Goal: Information Seeking & Learning: Check status

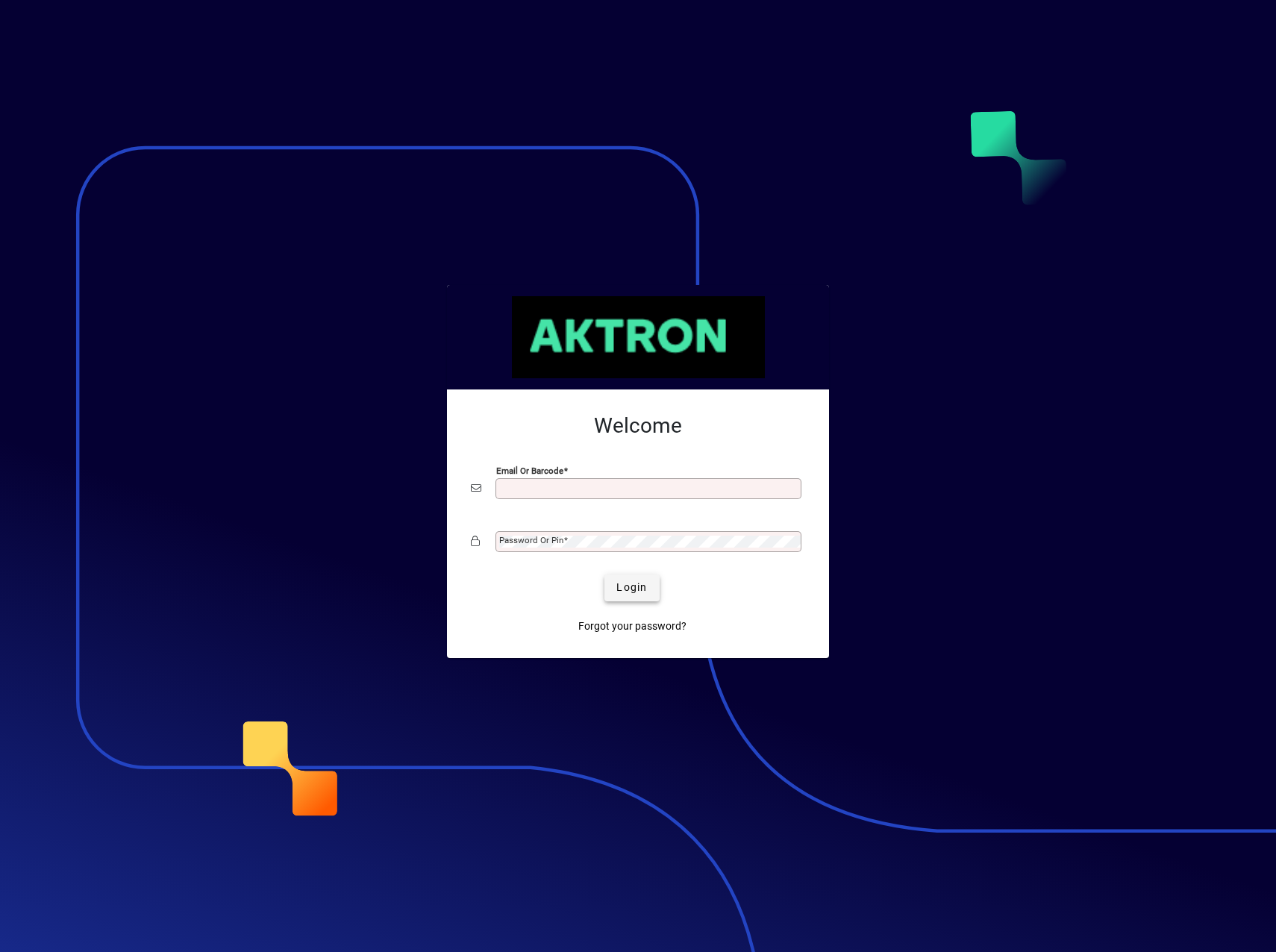
type input "**********"
click at [628, 582] on span "Login" at bounding box center [631, 587] width 30 height 16
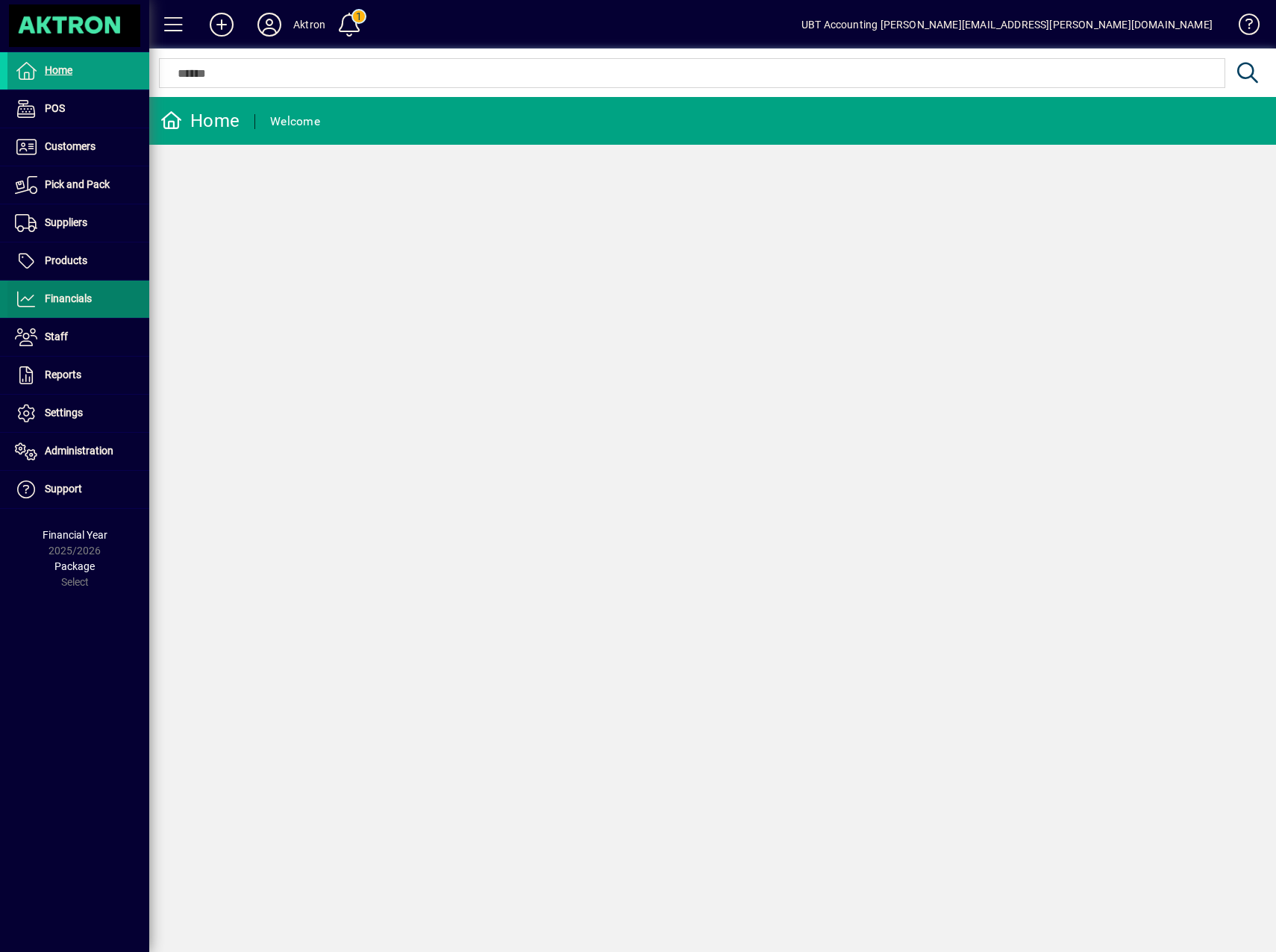
click at [97, 310] on span at bounding box center [78, 298] width 142 height 36
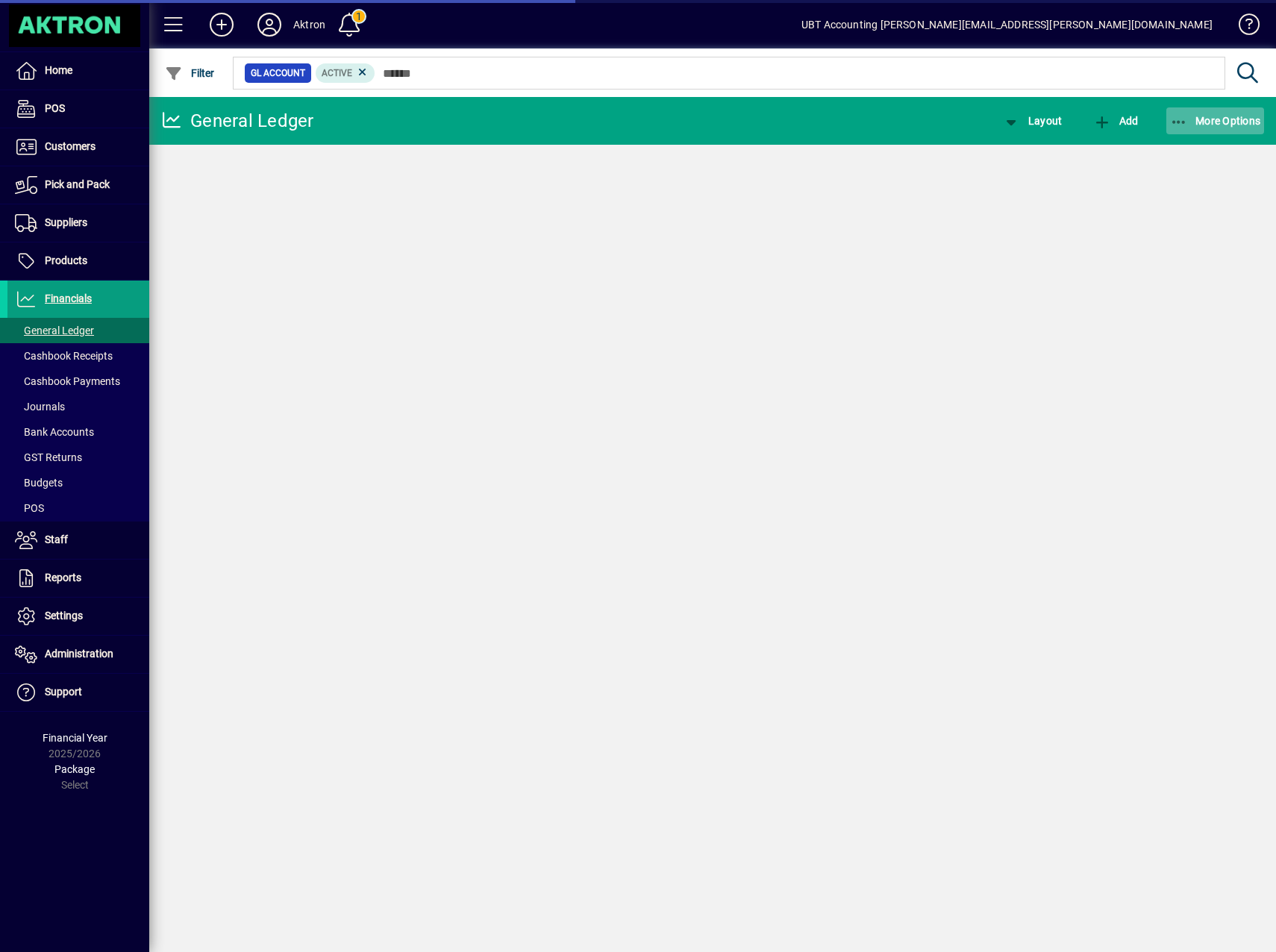
click at [1224, 134] on span "button" at bounding box center [1216, 120] width 99 height 36
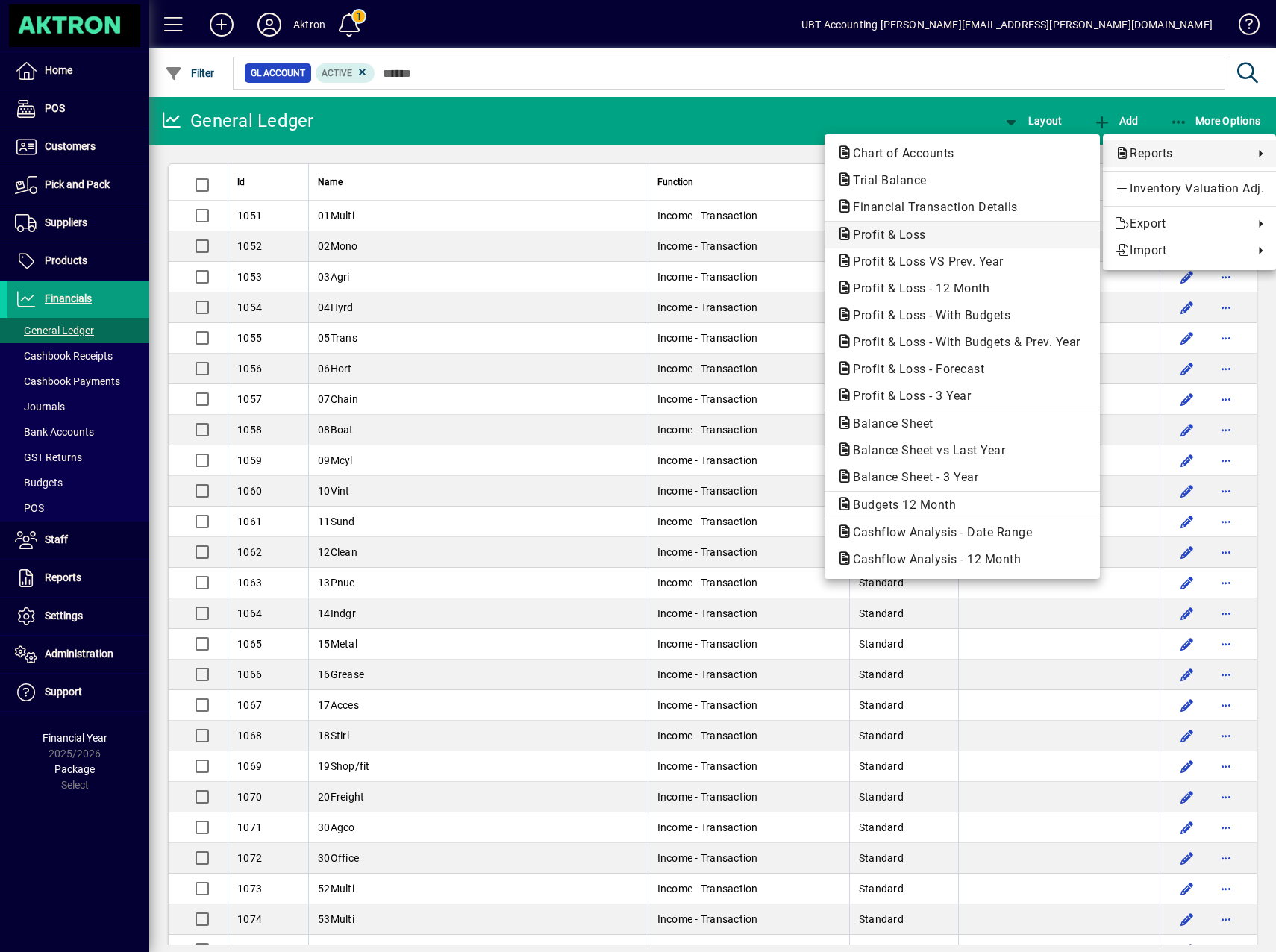
click at [931, 236] on span "Profit & Loss" at bounding box center [962, 235] width 252 height 18
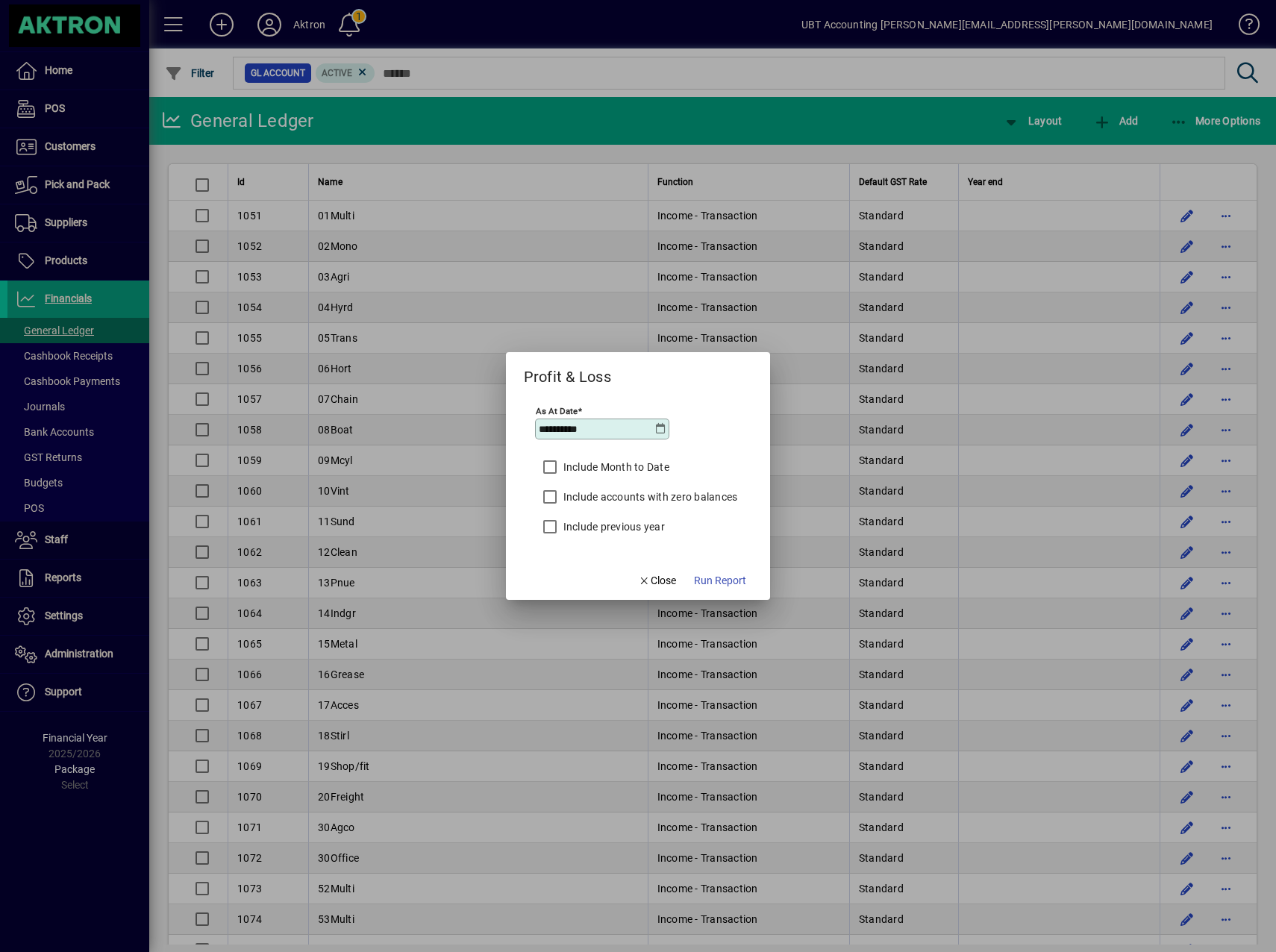
click at [652, 427] on input "**********" at bounding box center [596, 428] width 115 height 12
click at [656, 428] on icon at bounding box center [660, 428] width 12 height 12
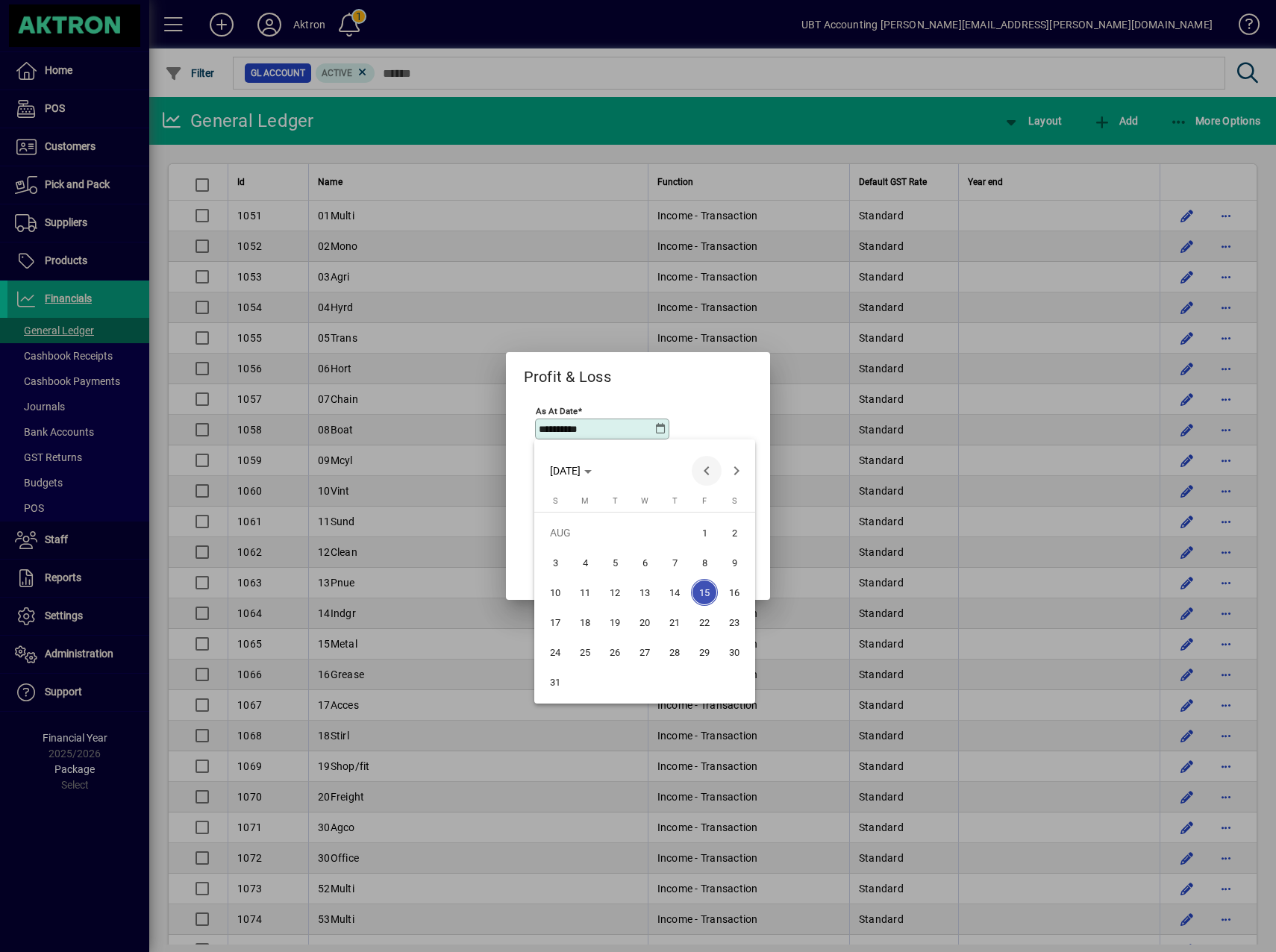
click at [698, 471] on span "Previous month" at bounding box center [706, 471] width 30 height 30
click at [683, 693] on button "31" at bounding box center [674, 682] width 30 height 30
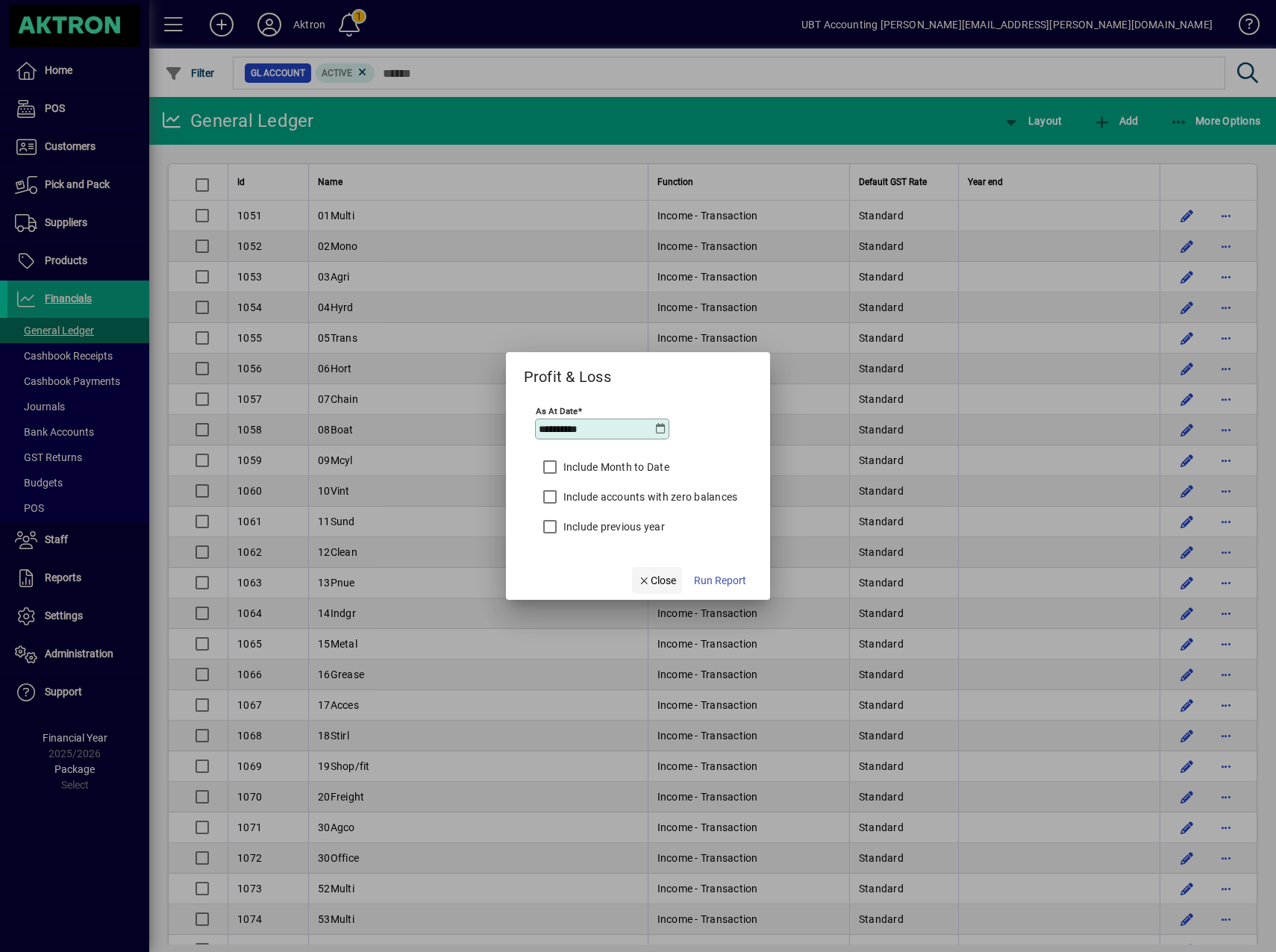
type input "**********"
click at [581, 464] on label "Include Month to Date" at bounding box center [614, 467] width 109 height 15
click at [624, 469] on label "Include Month to Date" at bounding box center [614, 467] width 109 height 15
click at [720, 575] on span "Run Report" at bounding box center [719, 580] width 52 height 16
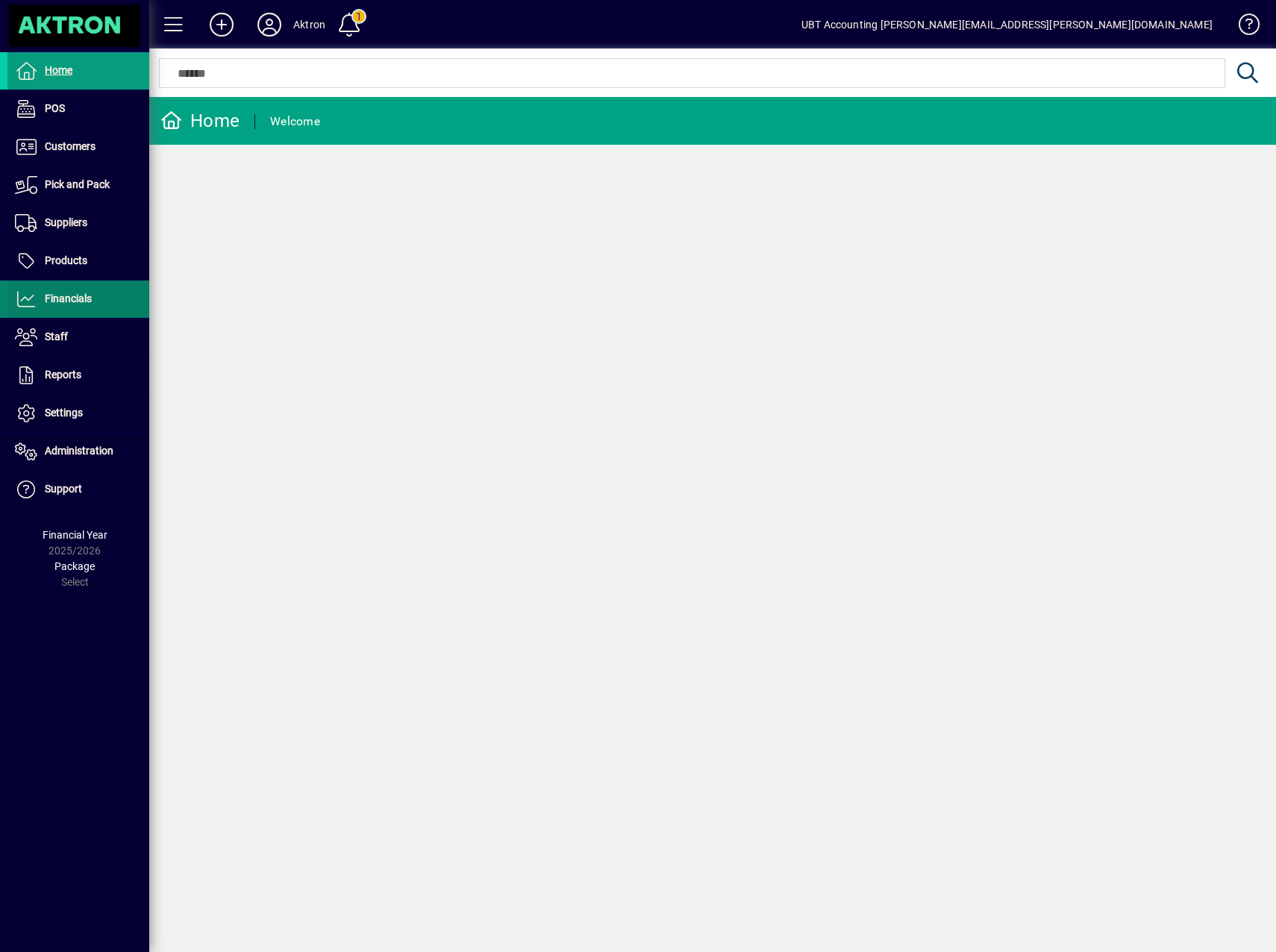
click at [82, 286] on span at bounding box center [78, 298] width 142 height 36
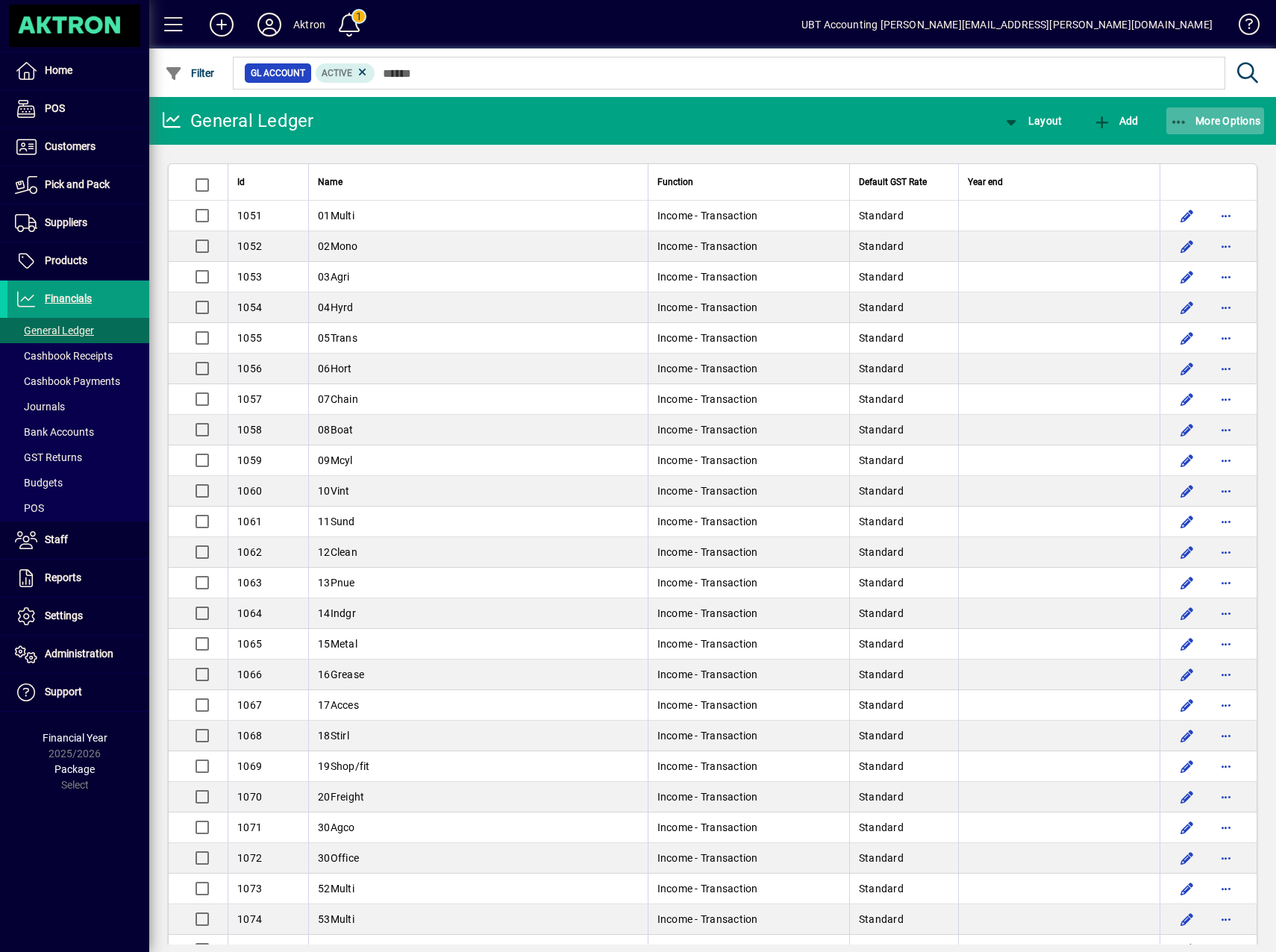
click at [1212, 115] on span "More Options" at bounding box center [1215, 121] width 91 height 12
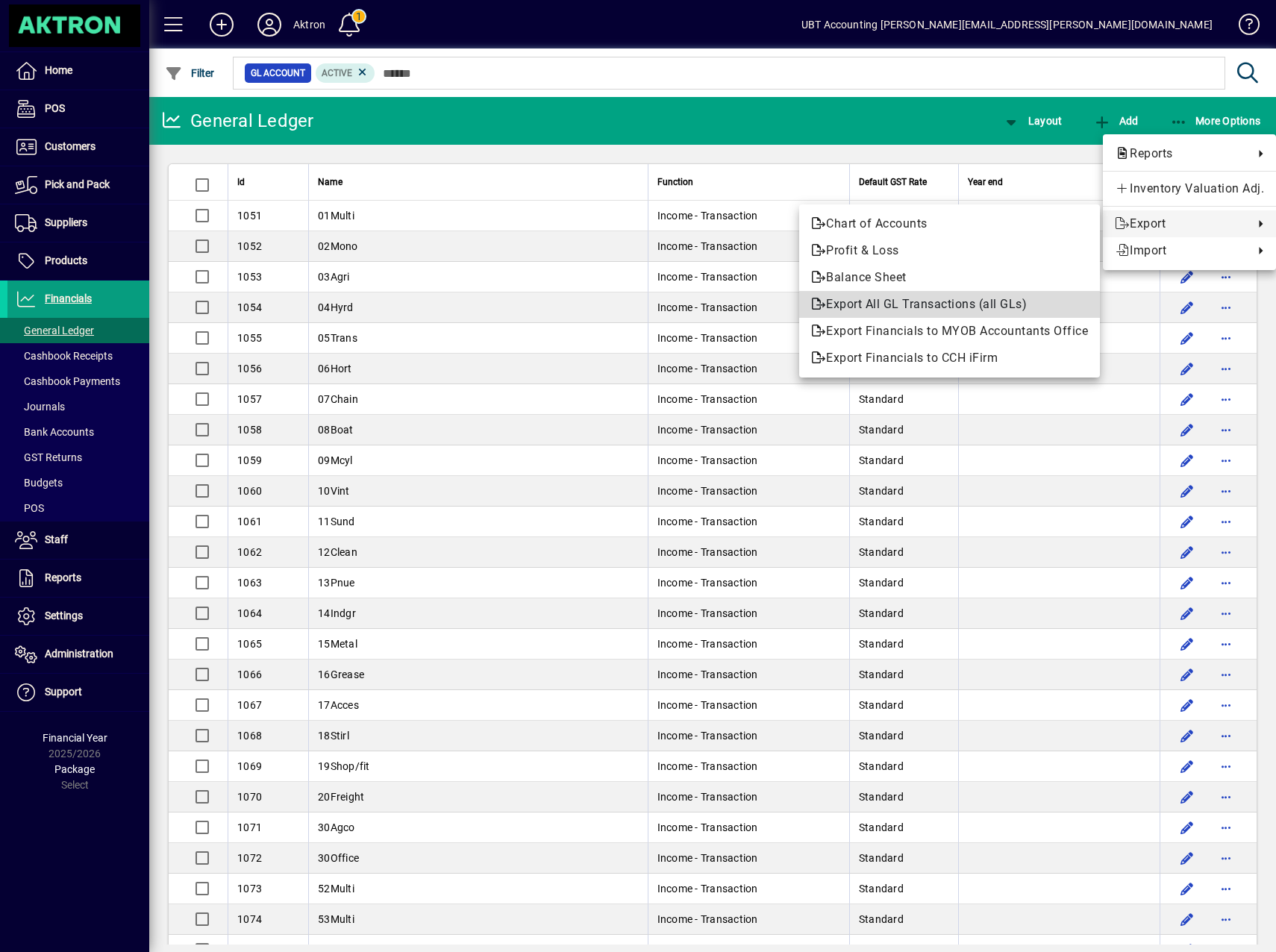
click at [925, 300] on span "Export All GL Transactions (all GLs)" at bounding box center [949, 305] width 276 height 18
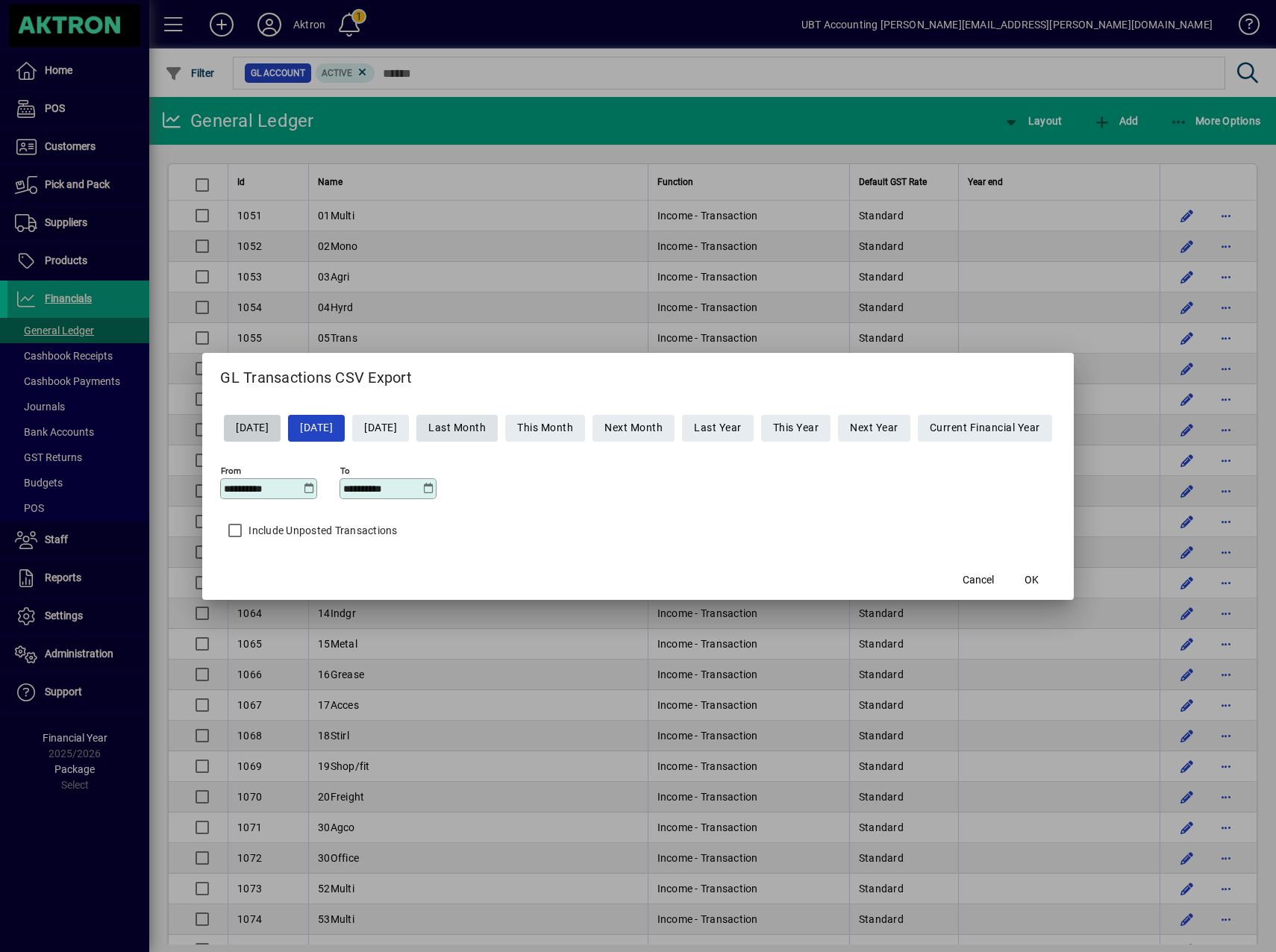
click at [462, 430] on span "Last Month" at bounding box center [457, 427] width 58 height 25
type input "**********"
click at [1054, 579] on span "button" at bounding box center [1032, 579] width 48 height 36
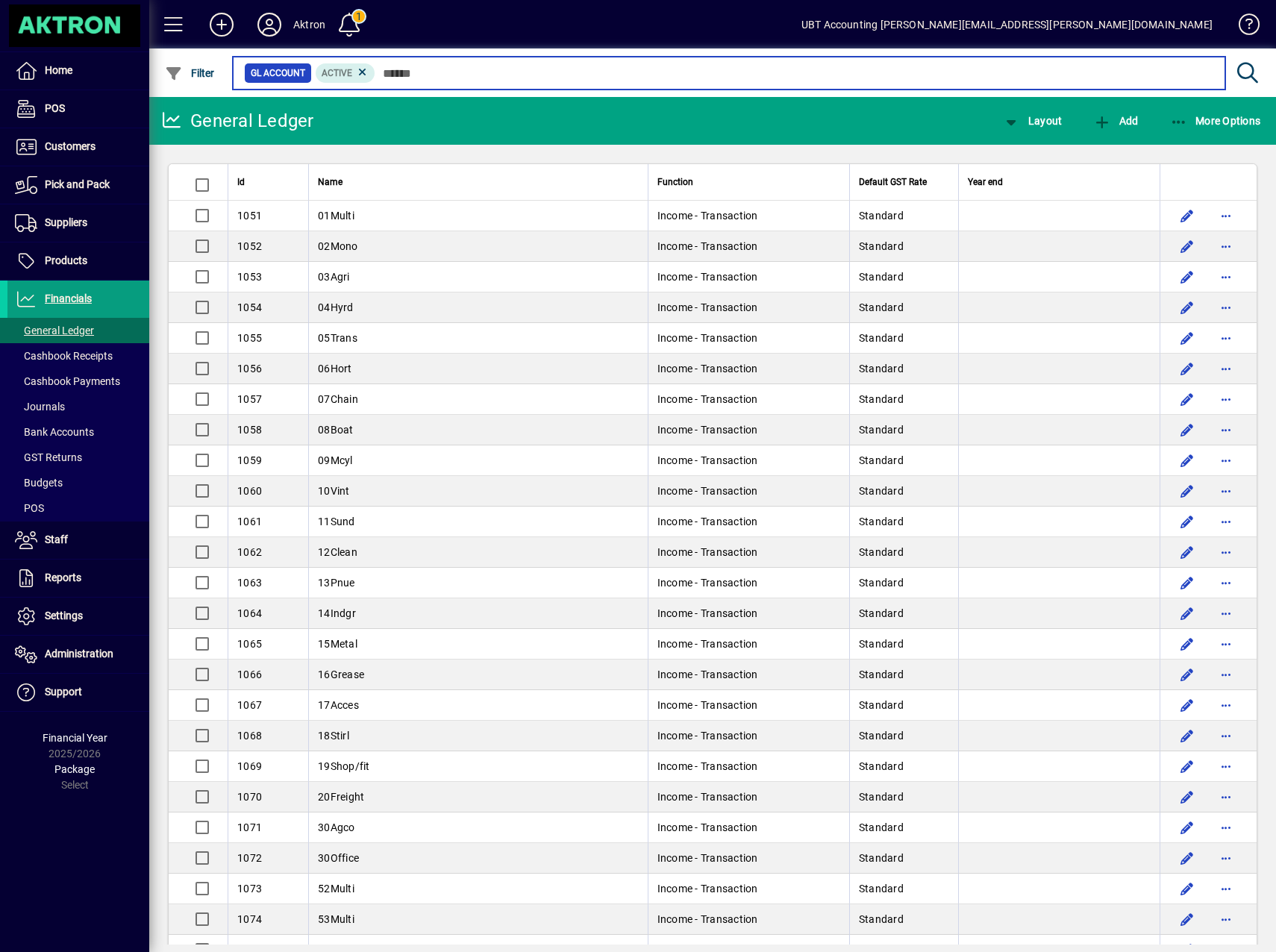
click at [473, 74] on input "text" at bounding box center [794, 72] width 838 height 21
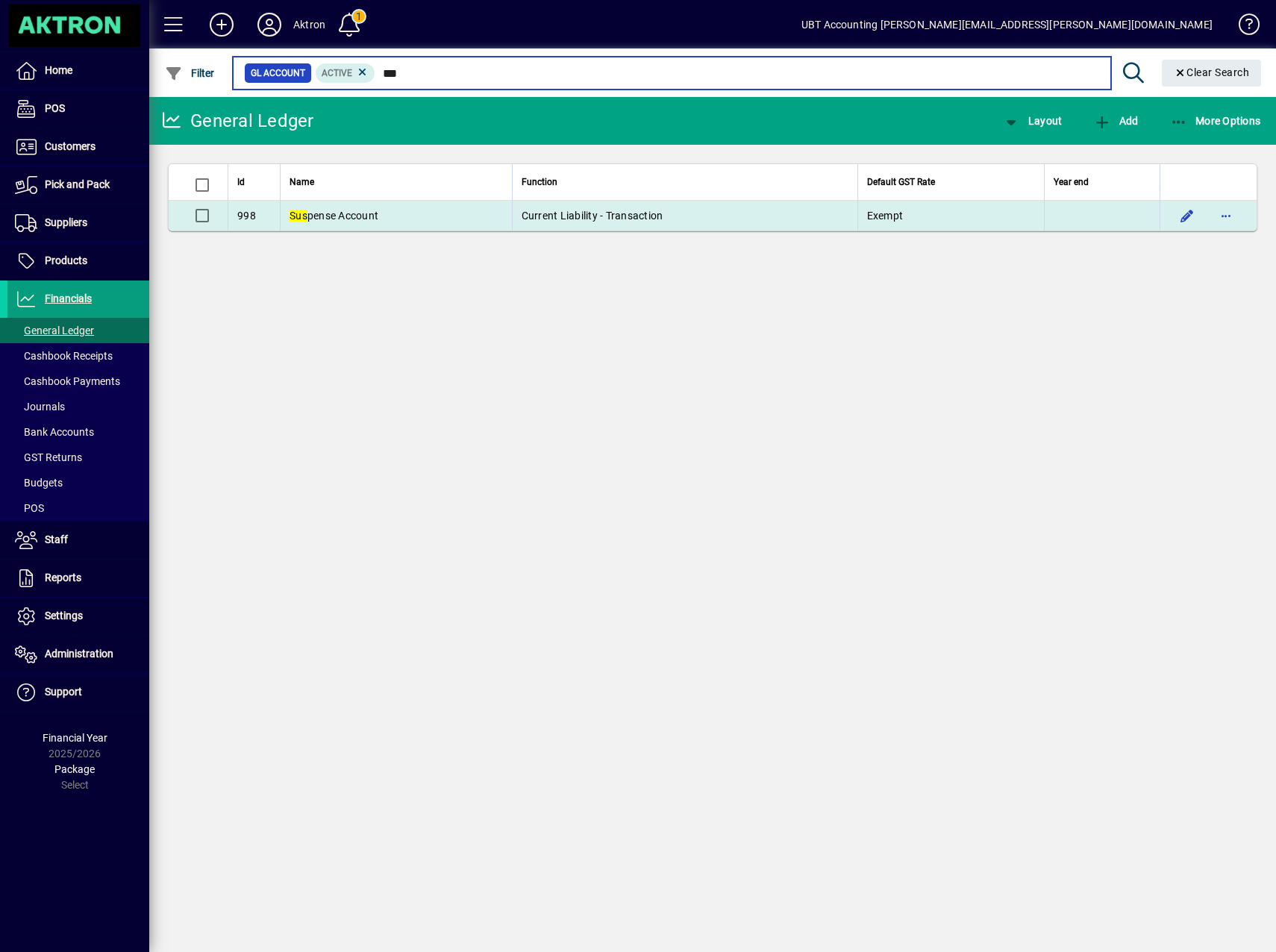
type input "***"
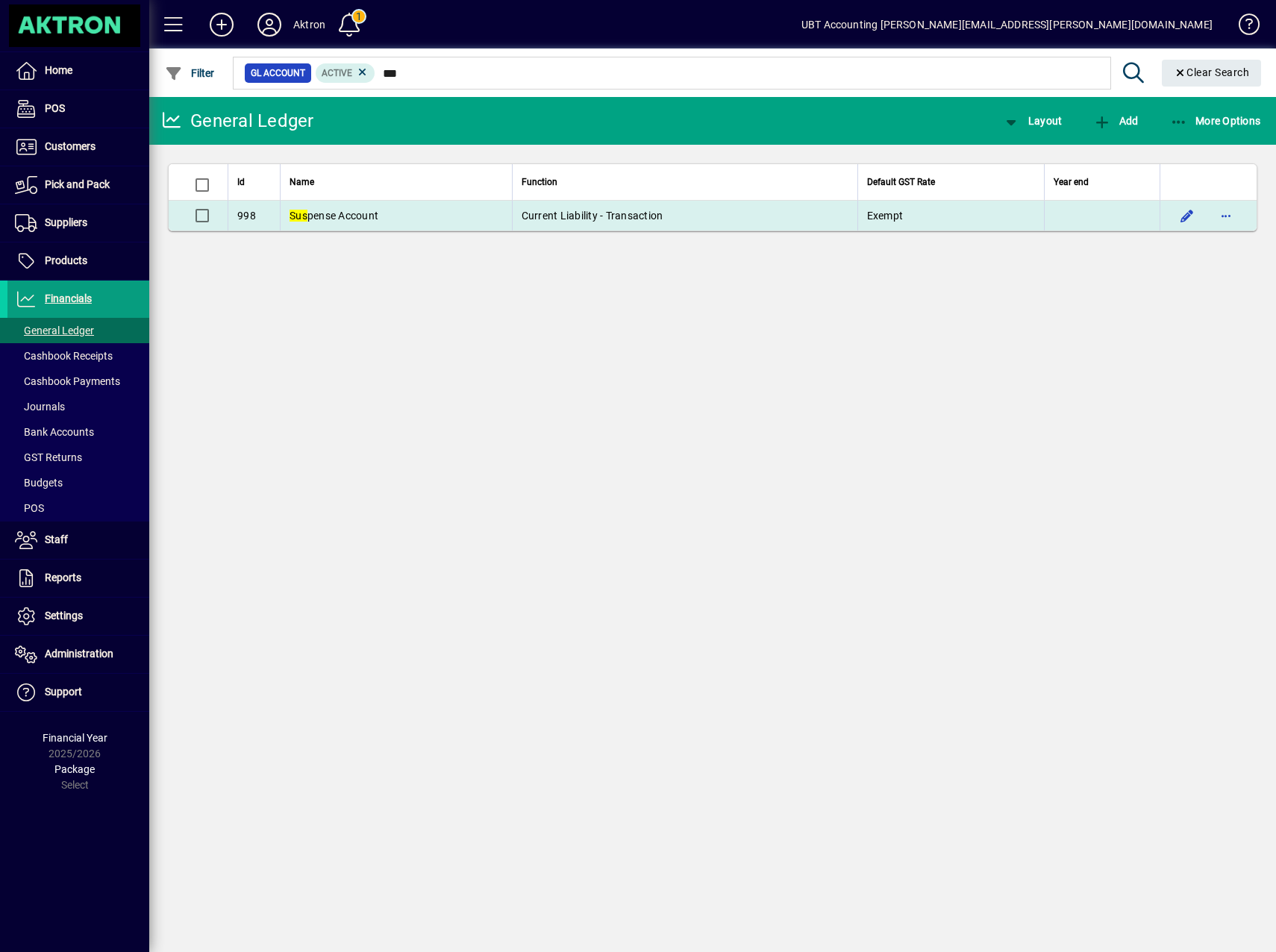
click at [514, 215] on td "Current Liability - Transaction" at bounding box center [684, 215] width 345 height 30
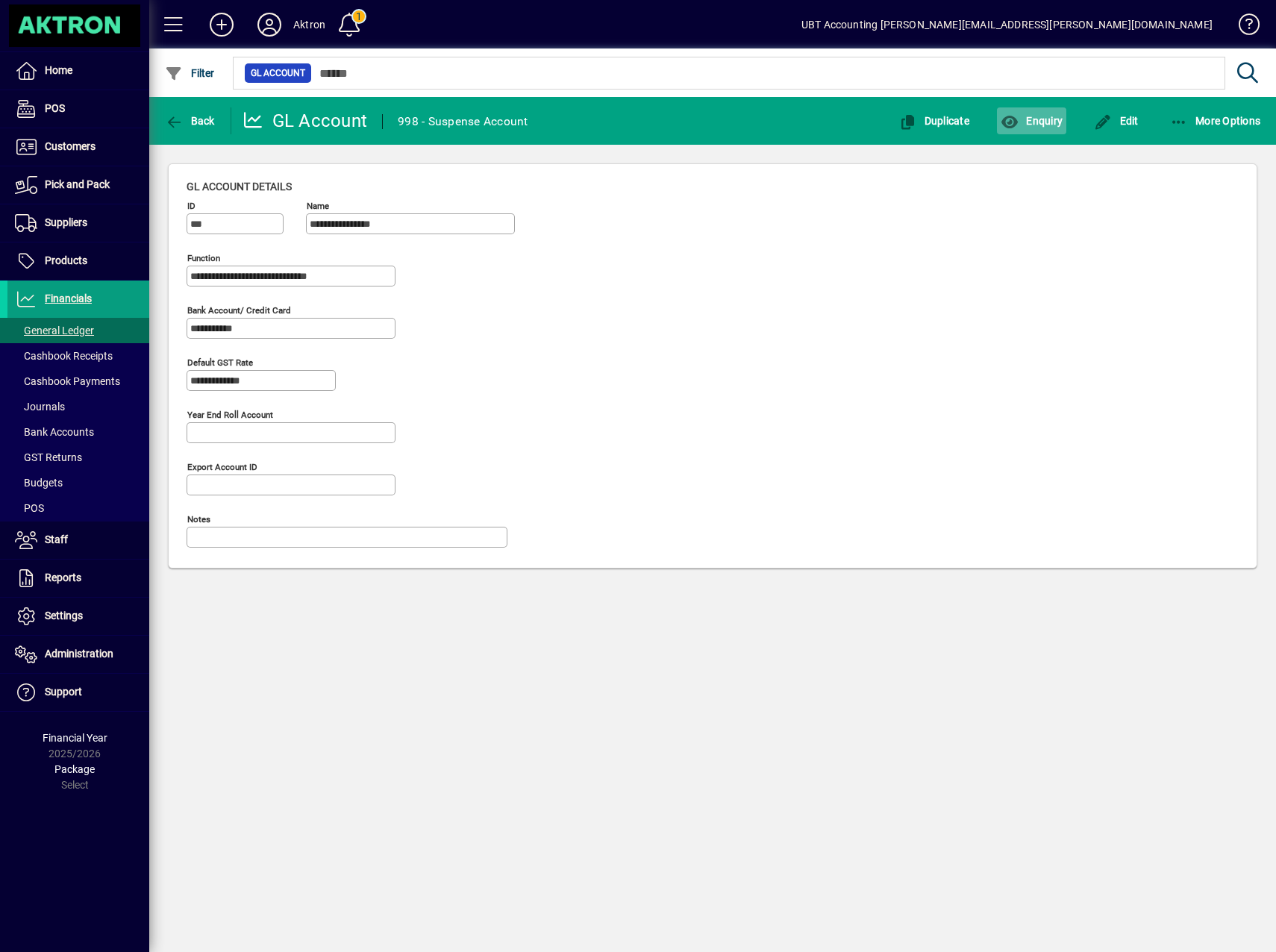
click at [1025, 131] on span "button" at bounding box center [1032, 120] width 70 height 36
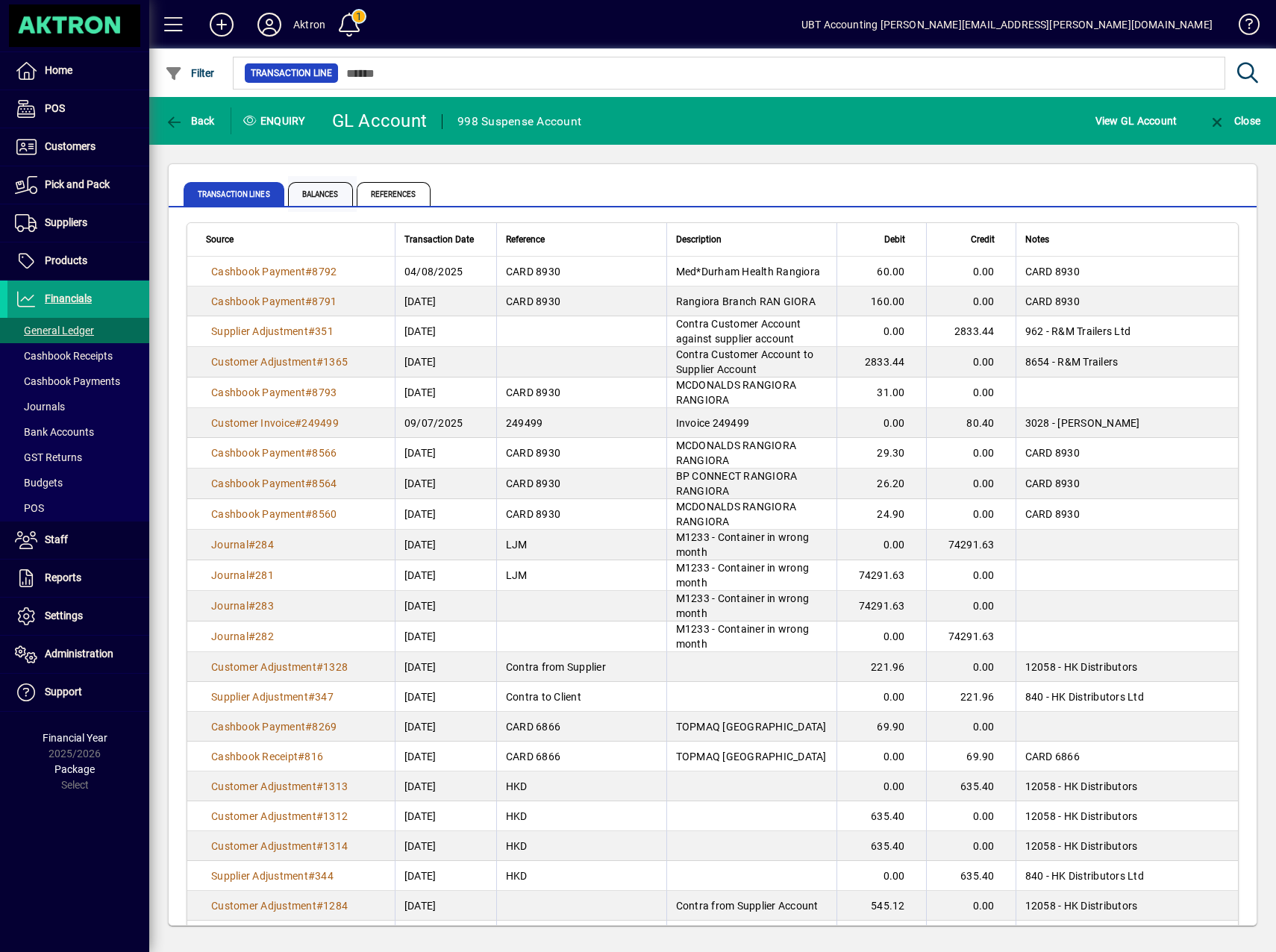
click at [321, 189] on span "Balances" at bounding box center [320, 194] width 65 height 24
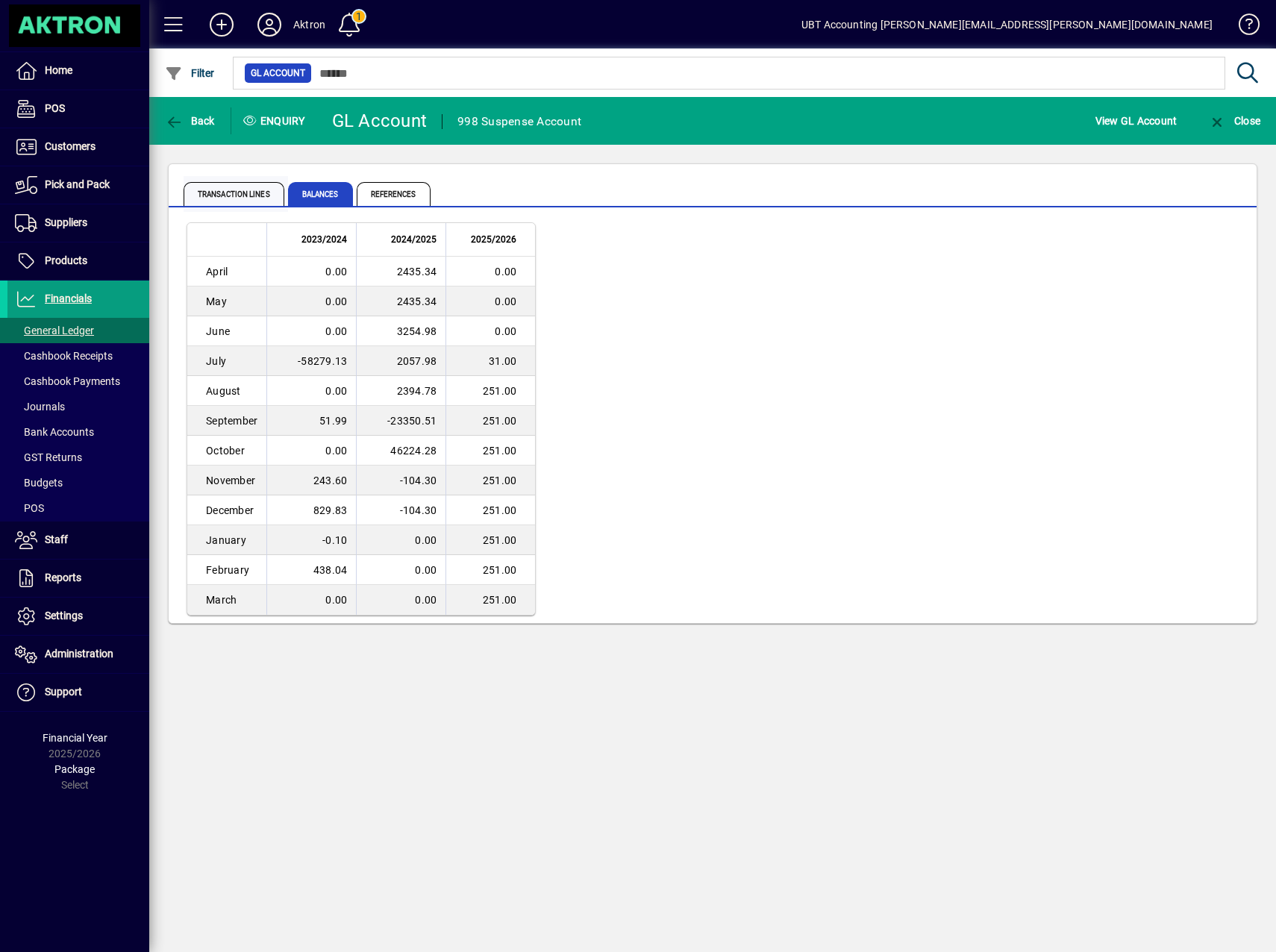
click at [240, 186] on span "Transaction lines" at bounding box center [233, 194] width 101 height 24
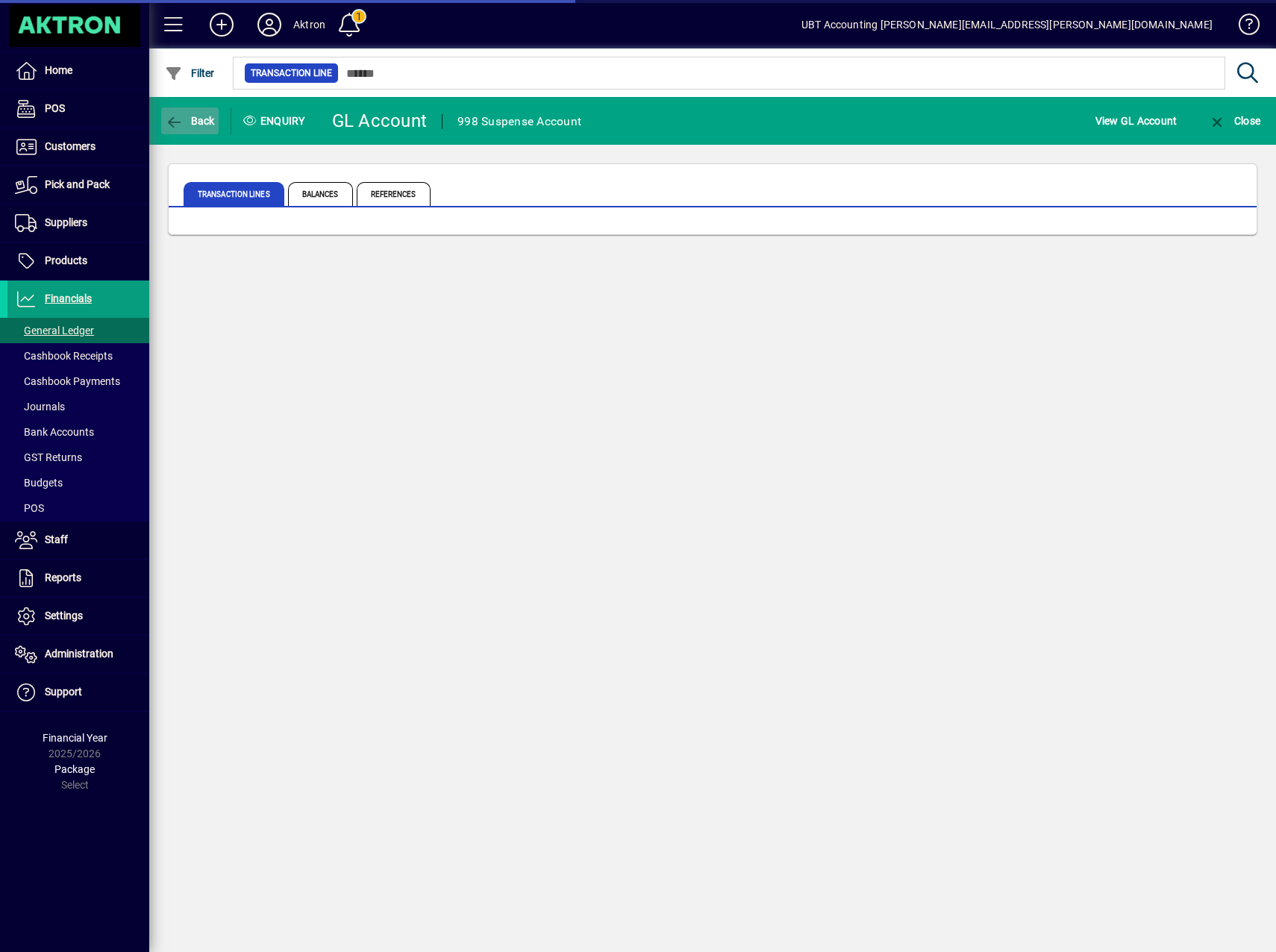
click at [200, 128] on span "button" at bounding box center [189, 120] width 58 height 36
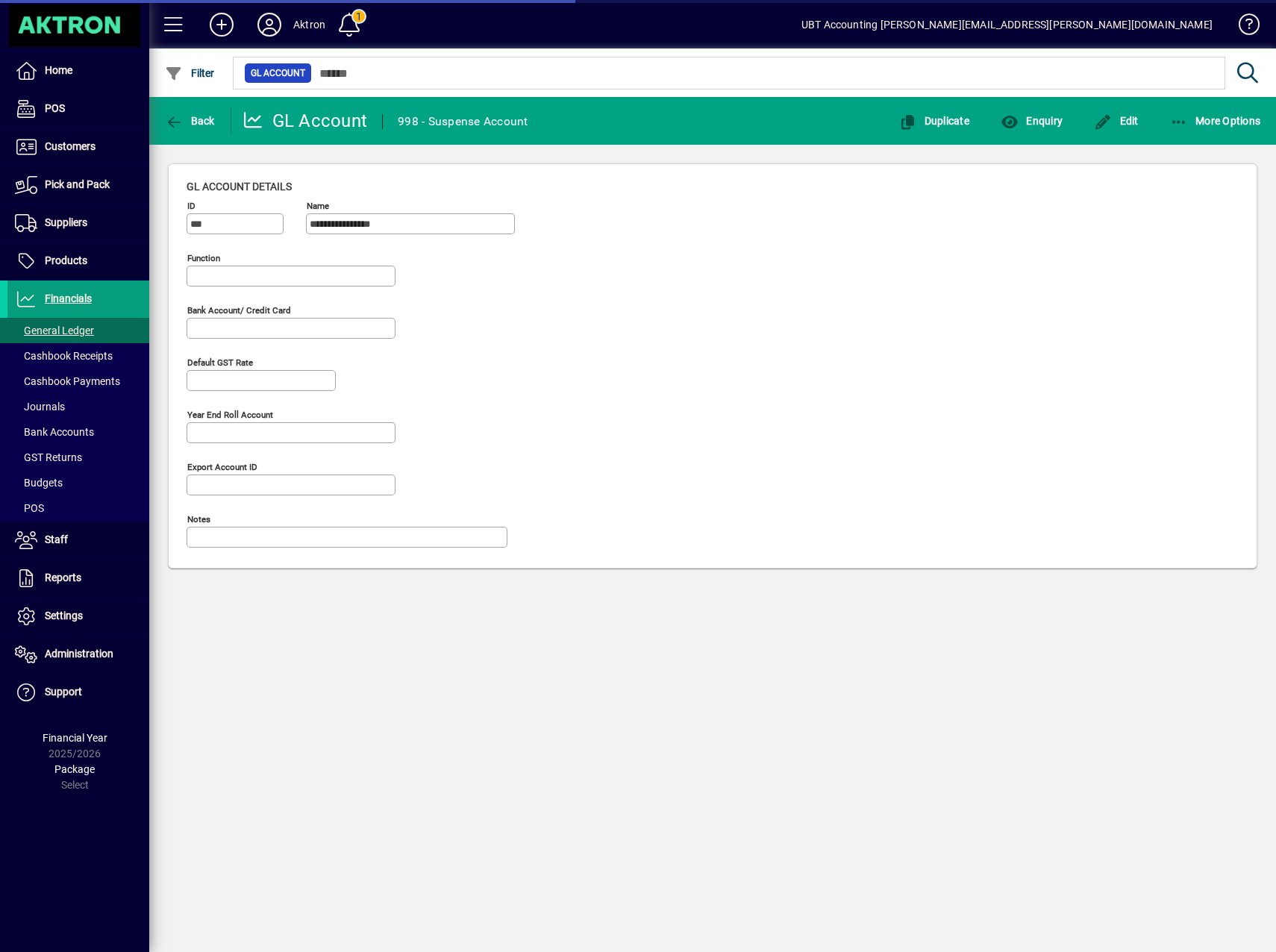
type input "**********"
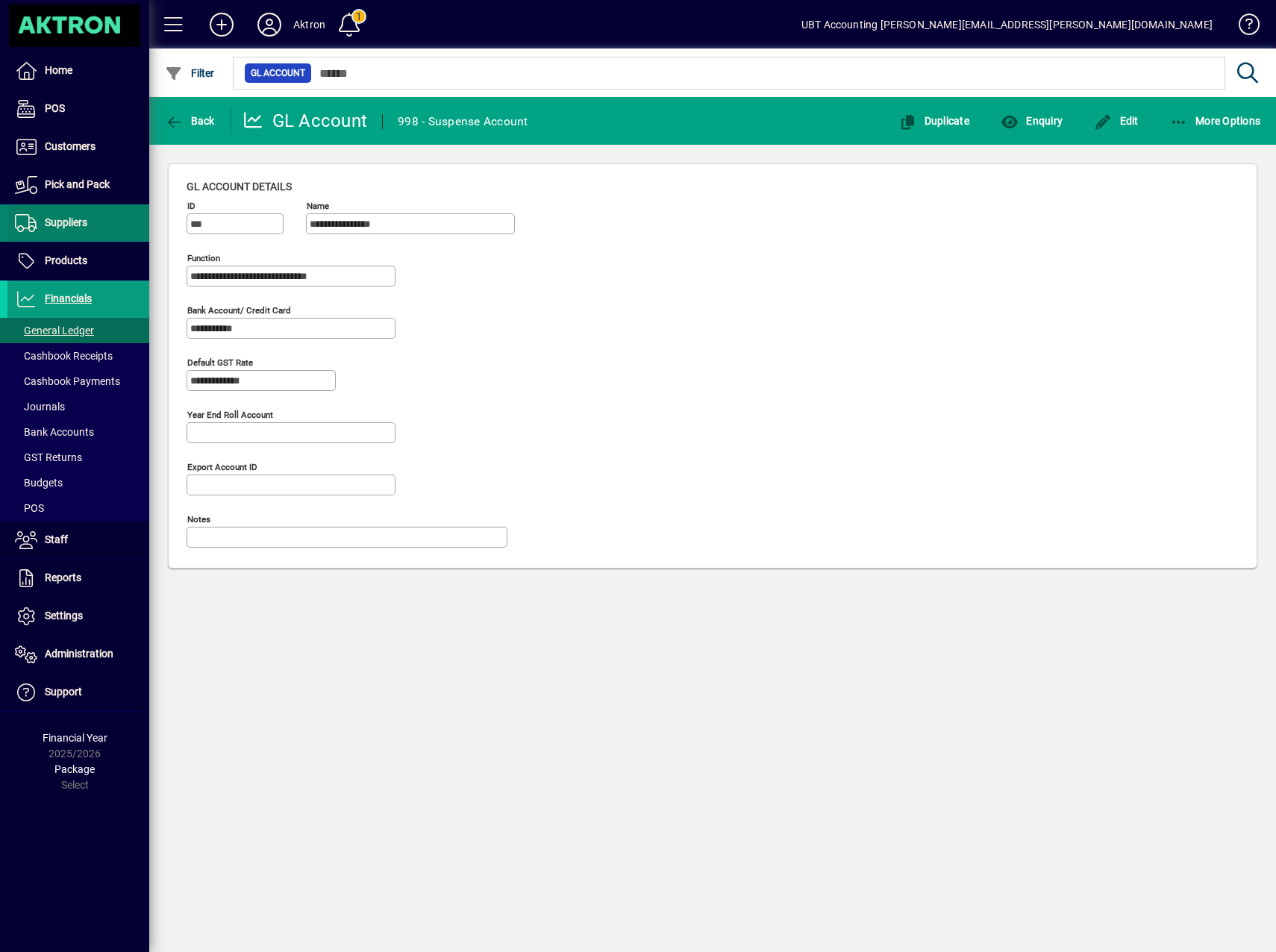
click at [83, 215] on span "Suppliers" at bounding box center [47, 223] width 80 height 18
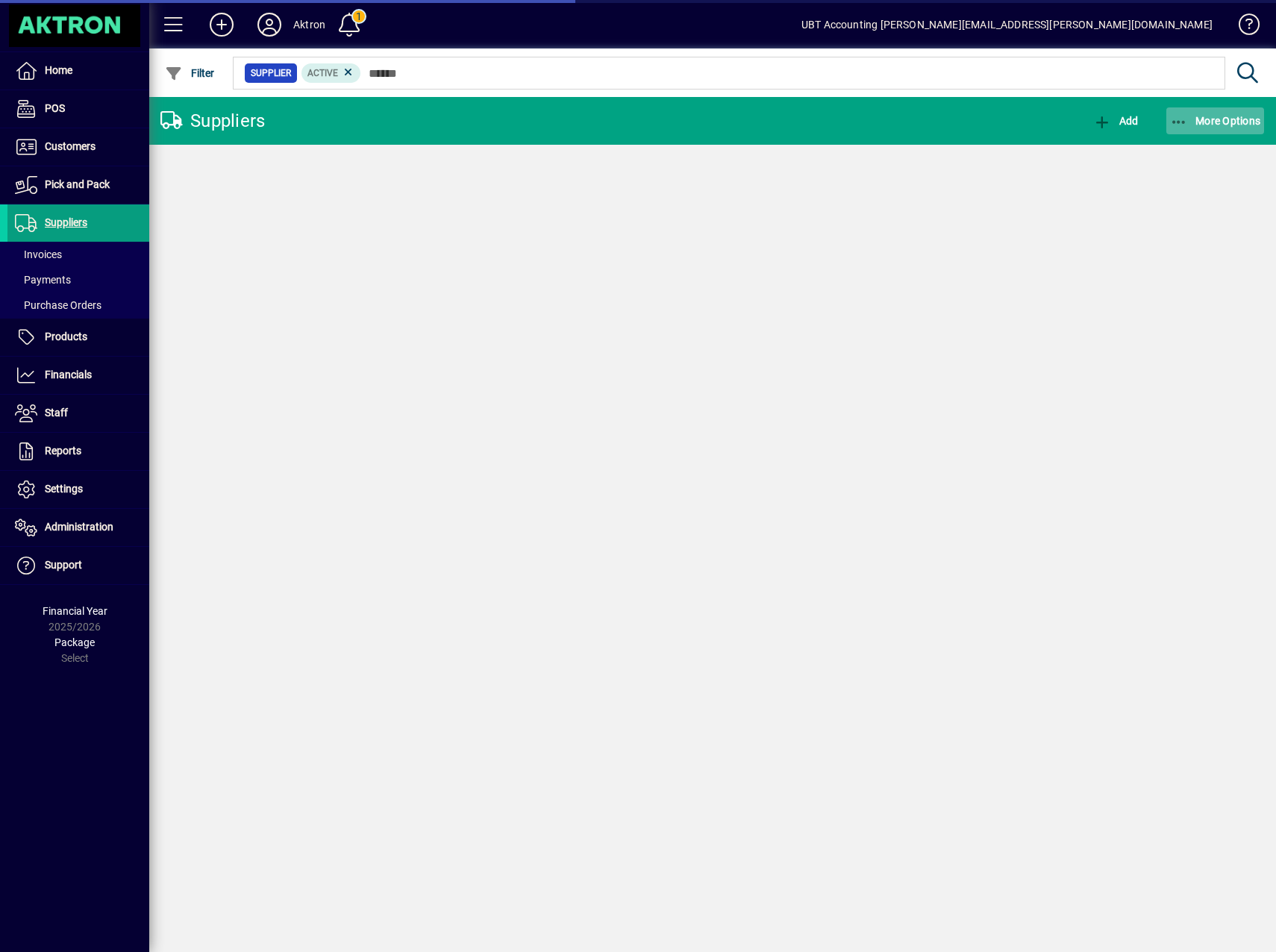
click at [1204, 122] on span "More Options" at bounding box center [1215, 121] width 91 height 12
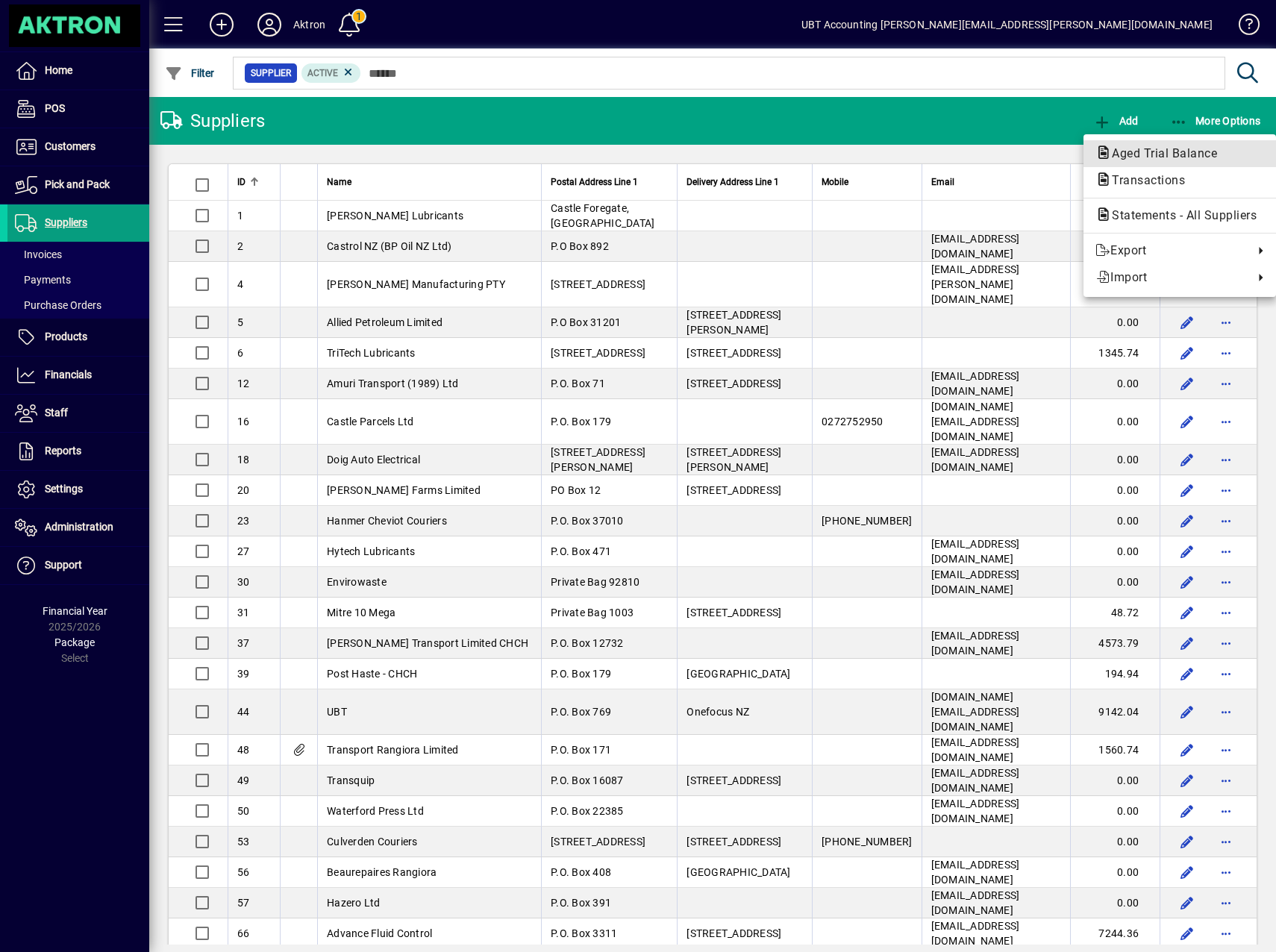
click at [1156, 157] on span "Aged Trial Balance" at bounding box center [1159, 153] width 129 height 14
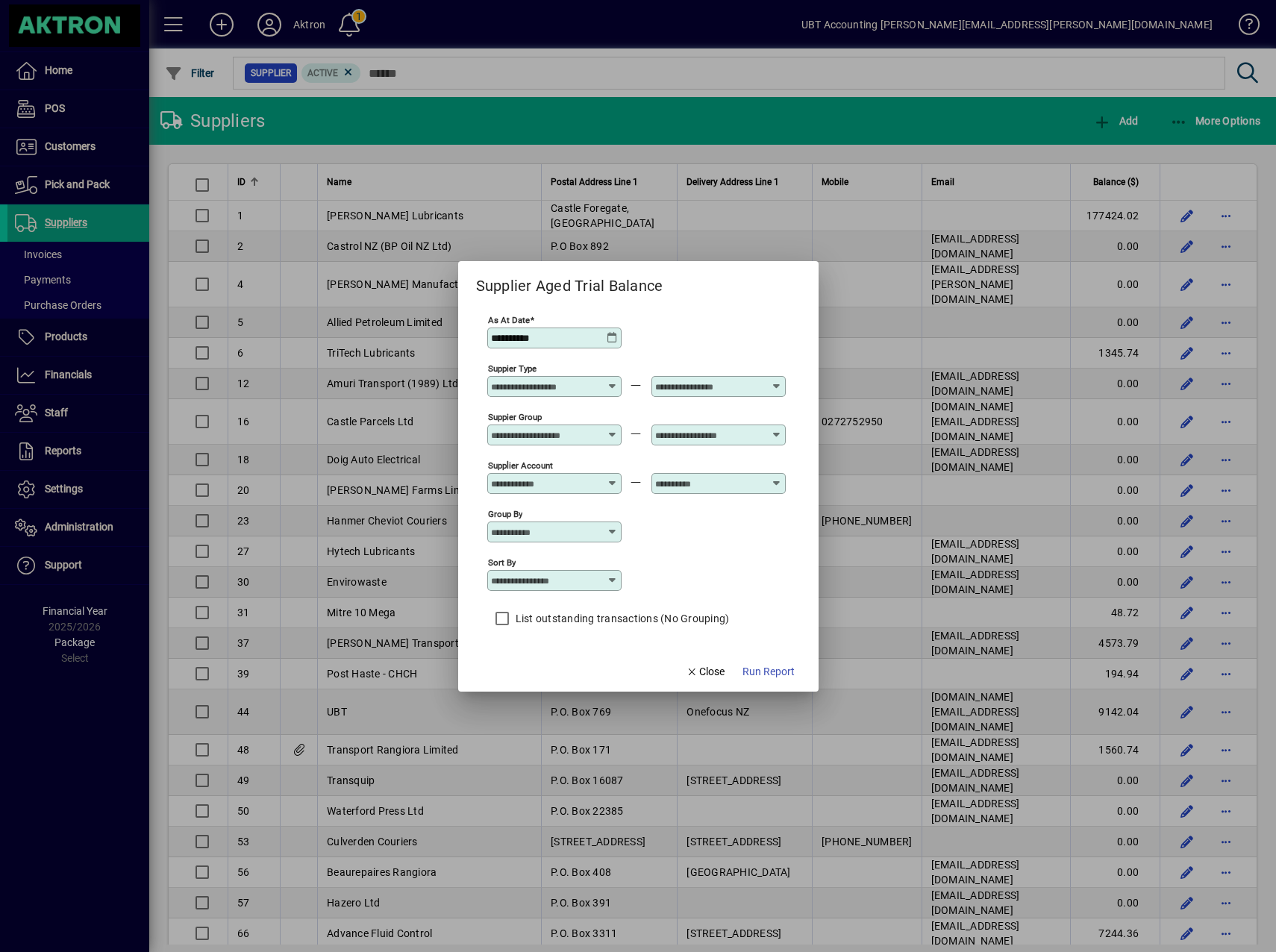
click at [607, 337] on icon at bounding box center [612, 338] width 12 height 12
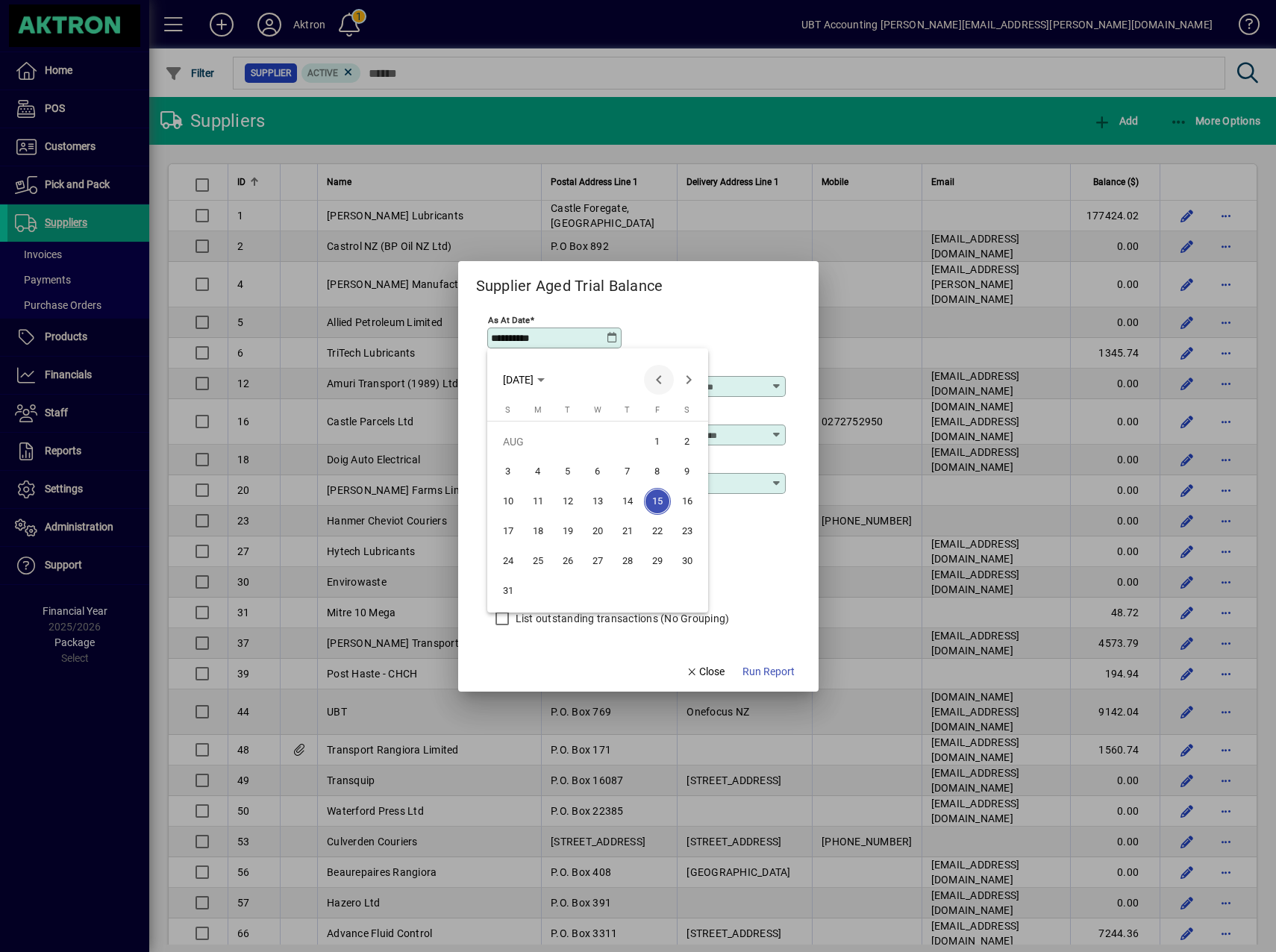
click at [645, 371] on span "Previous month" at bounding box center [658, 380] width 30 height 30
click at [631, 590] on span "31" at bounding box center [627, 590] width 27 height 27
type input "**********"
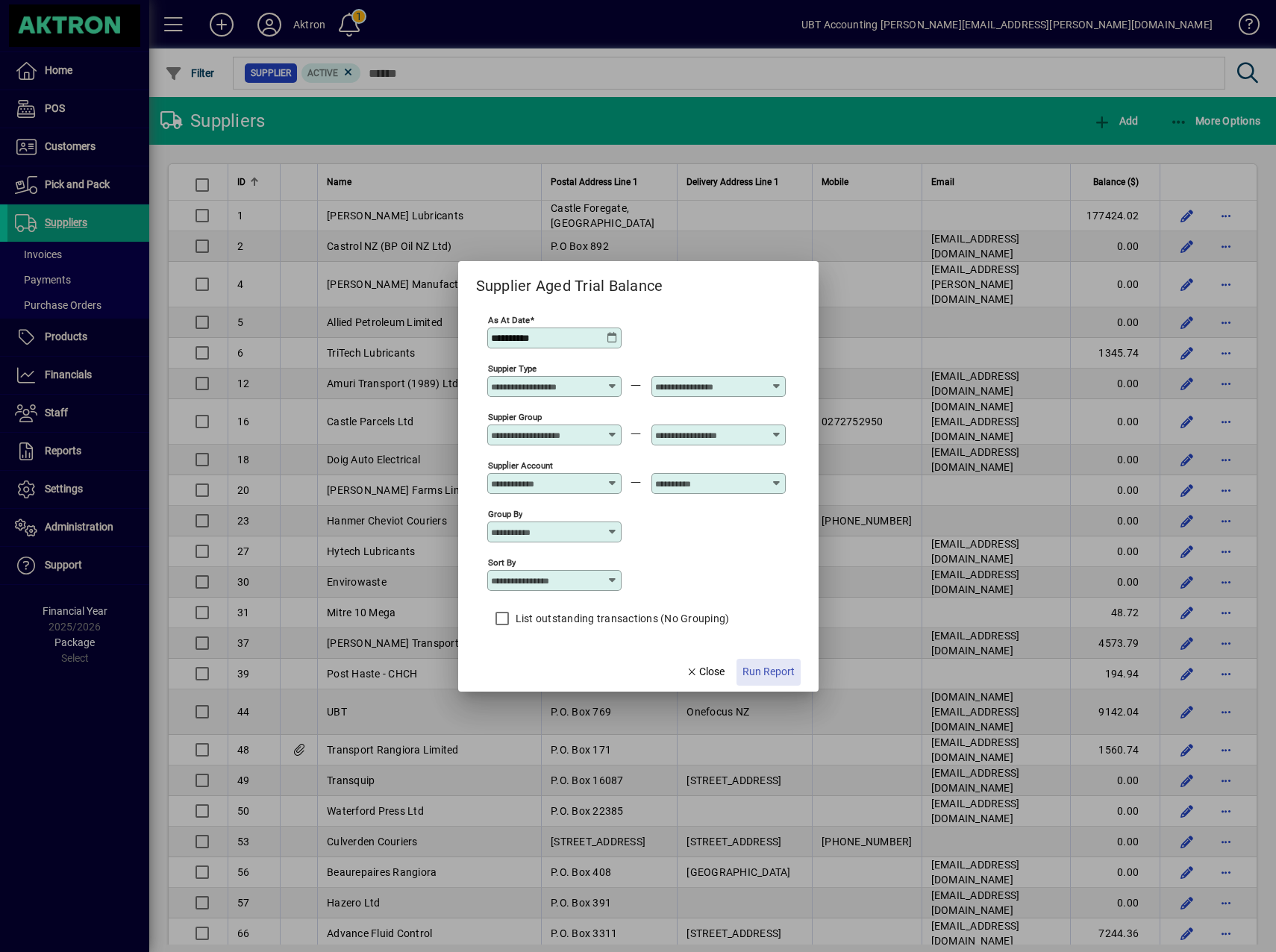
click at [770, 669] on span "Run Report" at bounding box center [768, 671] width 52 height 16
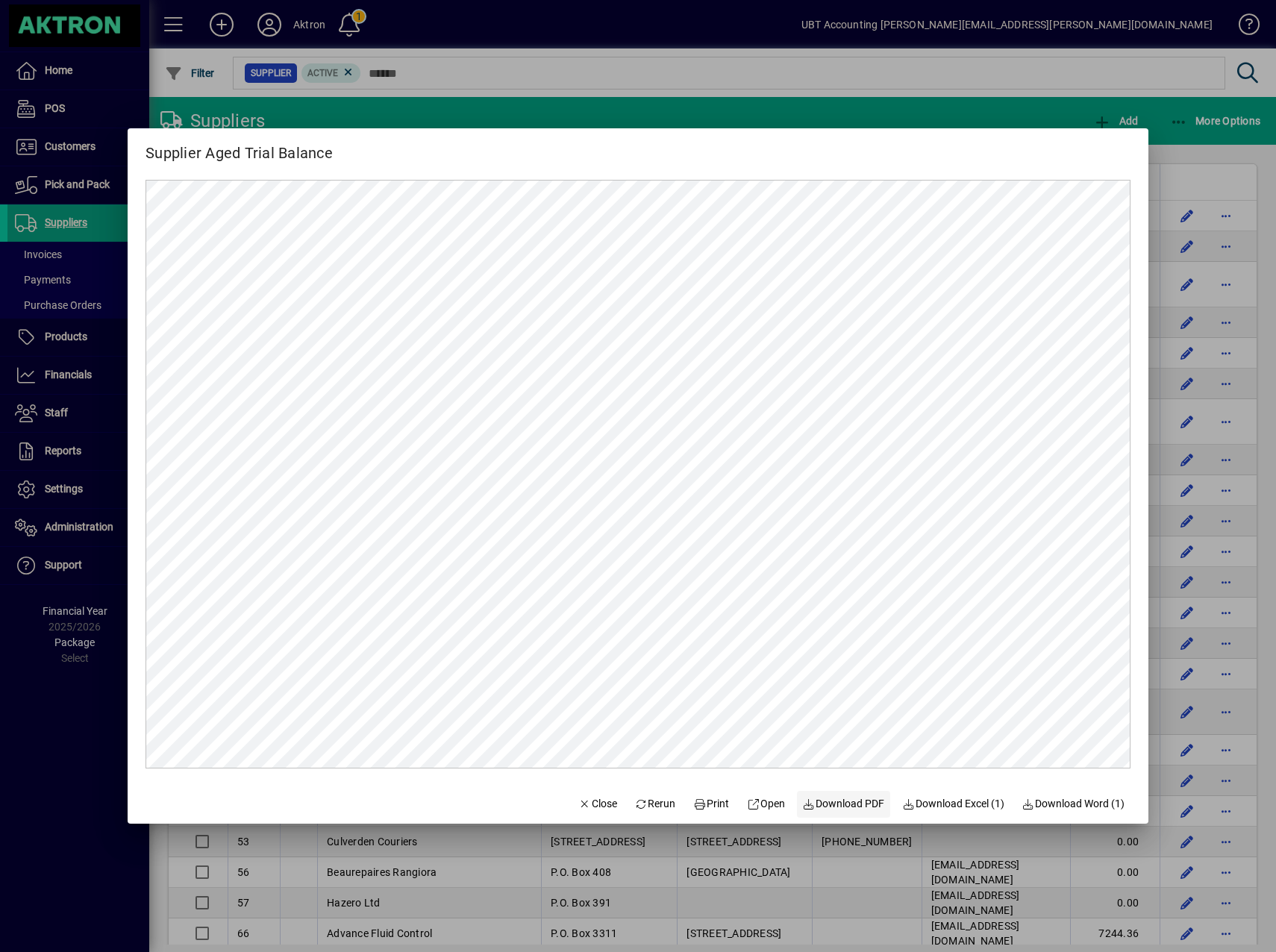
click at [808, 804] on span "Download PDF" at bounding box center [844, 804] width 82 height 16
